Goal: Task Accomplishment & Management: Manage account settings

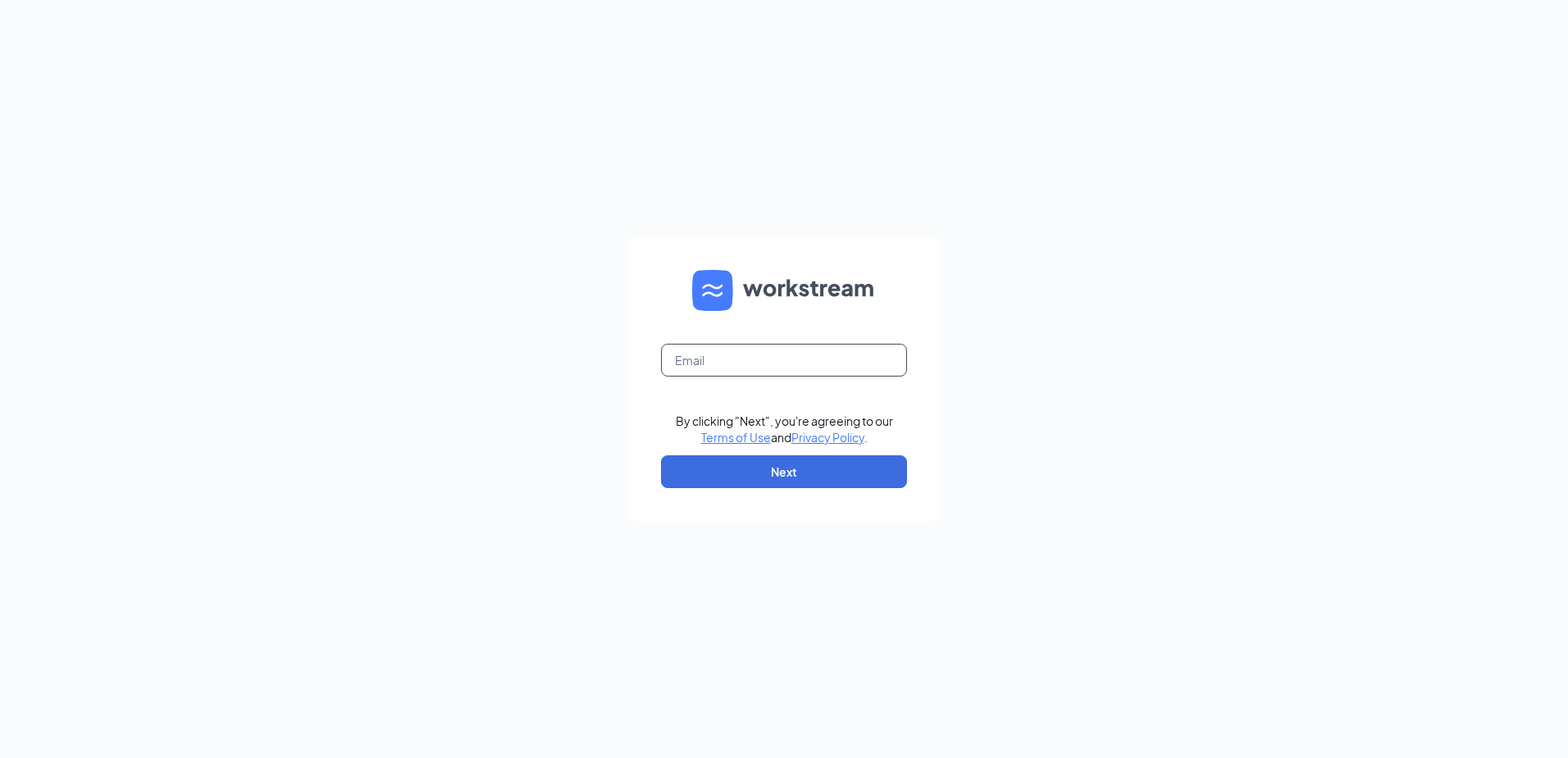
click at [750, 365] on input "text" at bounding box center [784, 360] width 246 height 33
type input "j"
click at [750, 365] on input "text" at bounding box center [784, 360] width 246 height 33
type input "summerville04806@gmail.com"
click at [778, 480] on button "Next" at bounding box center [784, 472] width 246 height 33
